Goal: Navigation & Orientation: Find specific page/section

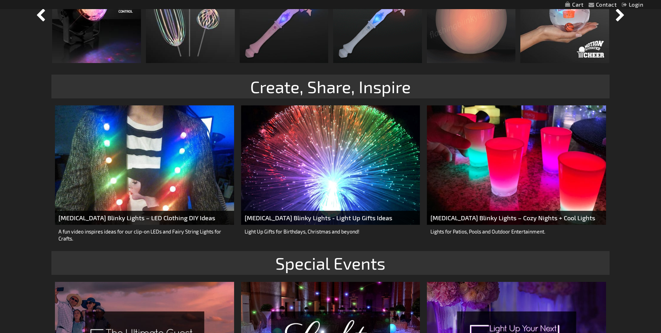
scroll to position [875, 0]
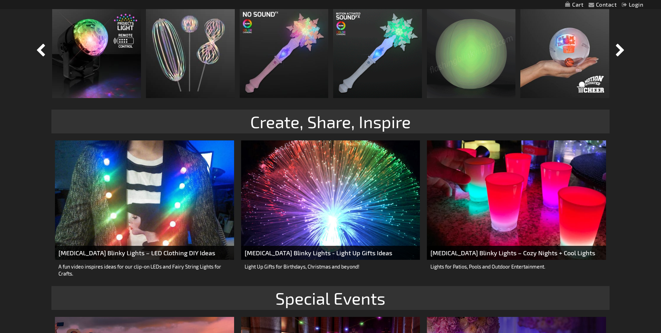
click at [484, 225] on img at bounding box center [516, 199] width 179 height 119
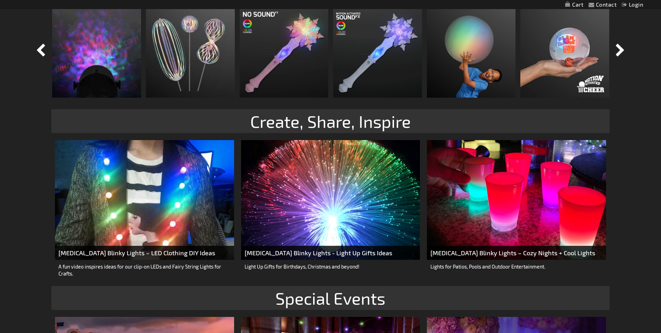
click at [337, 175] on img at bounding box center [330, 199] width 179 height 119
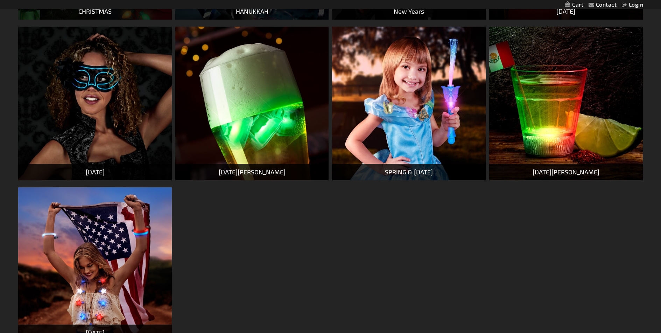
scroll to position [210, 0]
